Goal: Find specific page/section: Find specific page/section

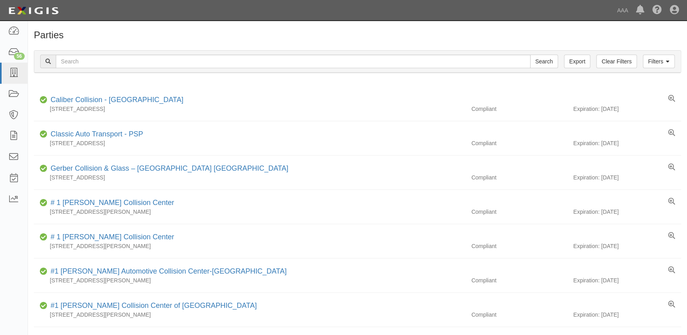
click at [203, 60] on input "text" at bounding box center [293, 62] width 475 height 14
type input "gerber"
click at [530, 55] on input "Search" at bounding box center [544, 62] width 28 height 14
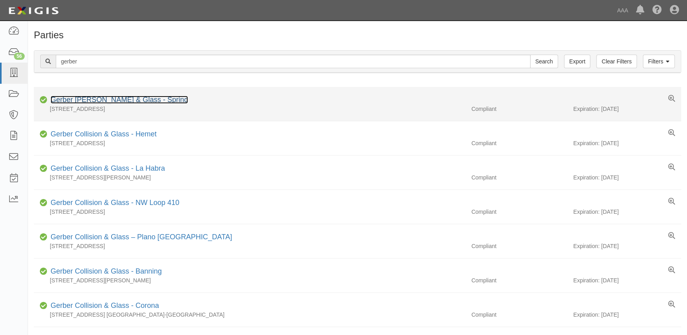
click at [150, 103] on link "Gerber [PERSON_NAME] & Glass - Spring" at bounding box center [119, 100] width 137 height 8
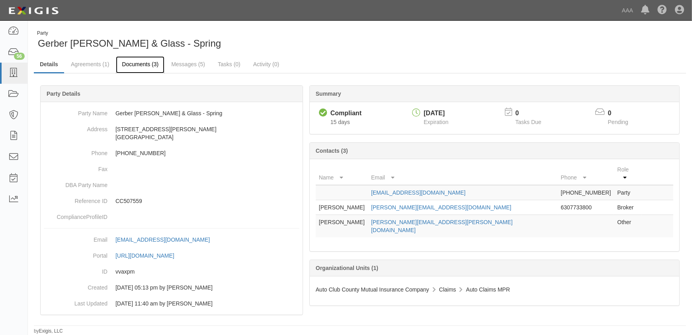
click at [145, 63] on link "Documents (3)" at bounding box center [140, 64] width 49 height 17
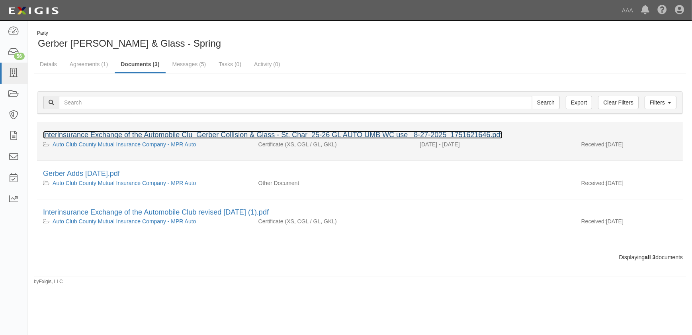
click at [109, 134] on link "Interinsurance Exchange of the Automobile Clu_Gerber Collision & Glass - St. Ch…" at bounding box center [273, 135] width 460 height 8
